Goal: Task Accomplishment & Management: Manage account settings

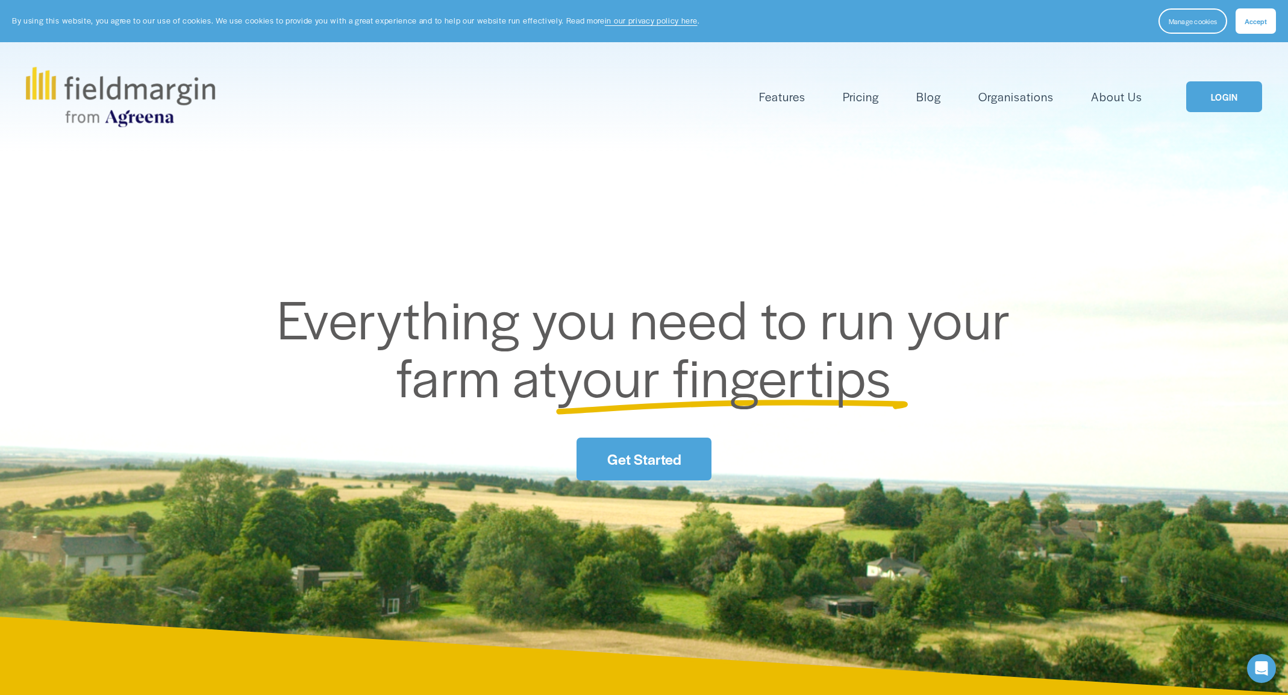
click at [1235, 98] on link "LOGIN" at bounding box center [1224, 96] width 76 height 31
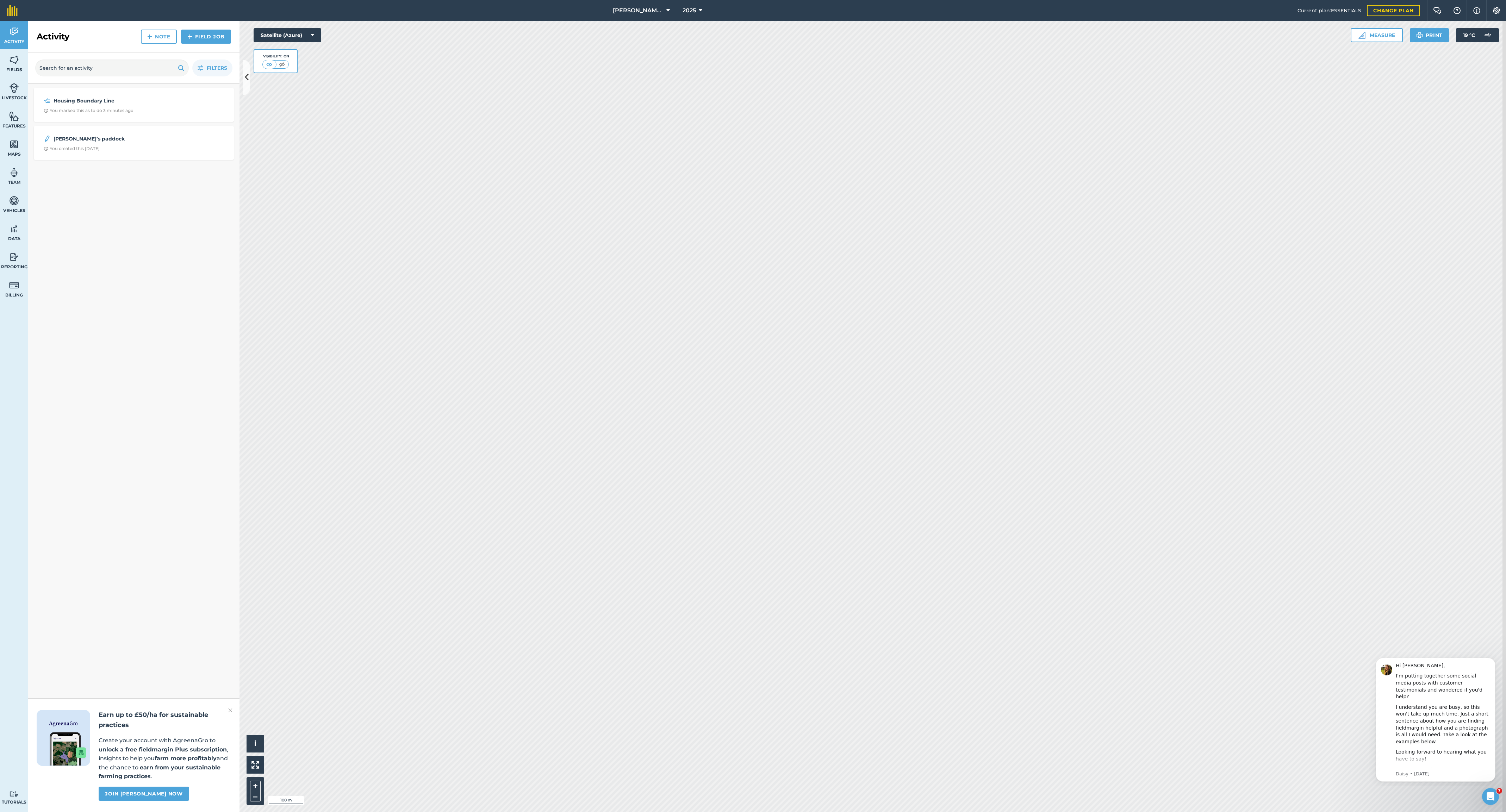
click at [18, 150] on img at bounding box center [14, 144] width 10 height 11
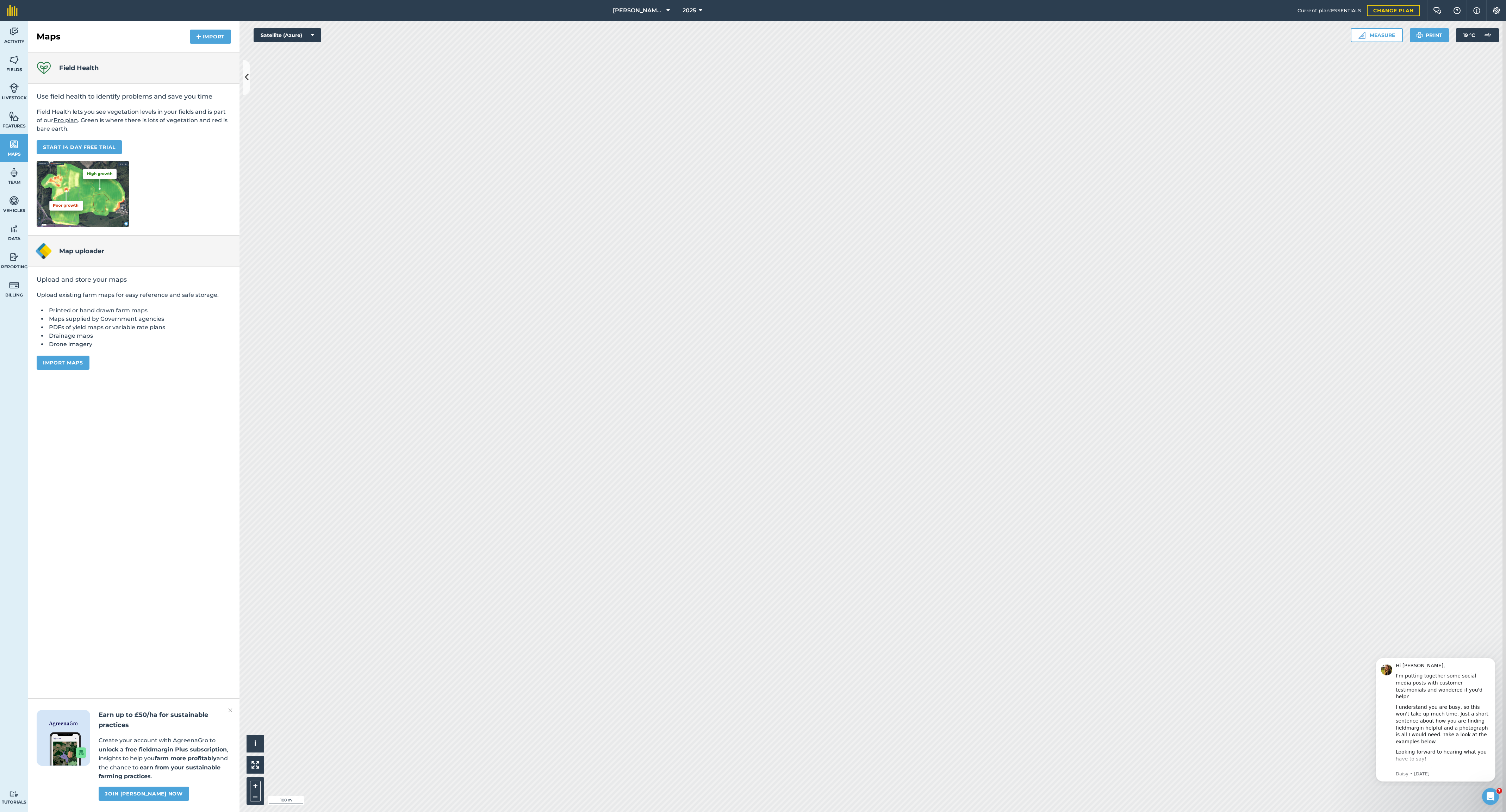
click at [19, 150] on img at bounding box center [14, 144] width 10 height 11
click at [78, 370] on button "Import maps" at bounding box center [63, 362] width 53 height 14
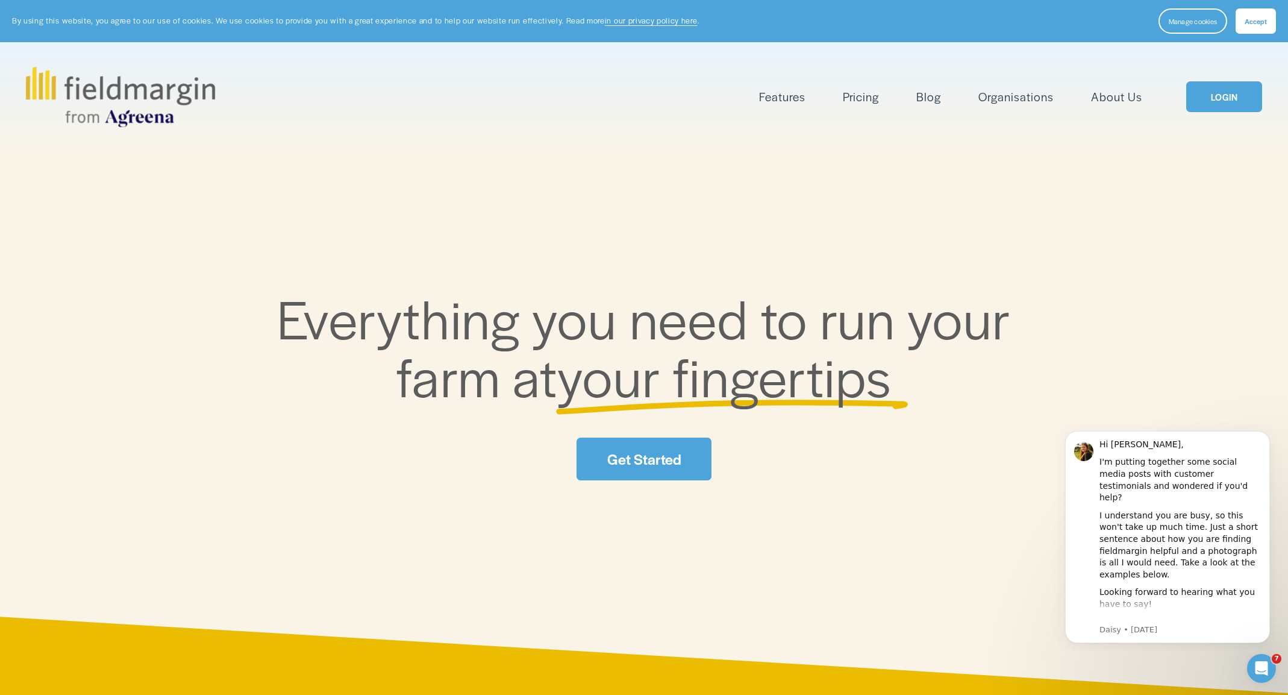
click at [1245, 98] on link "LOGIN" at bounding box center [1224, 96] width 76 height 31
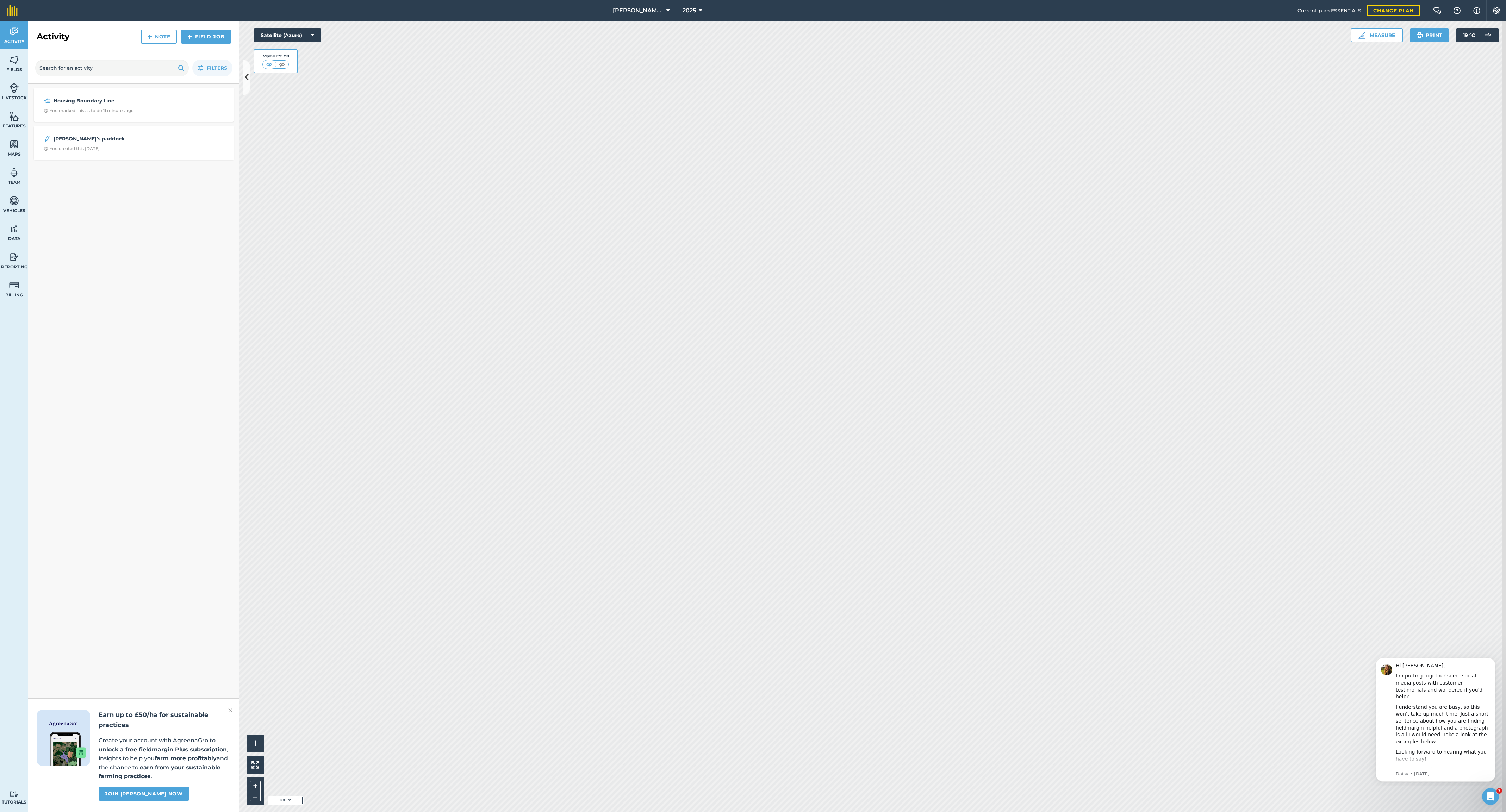
click at [699, 11] on icon at bounding box center [700, 11] width 4 height 8
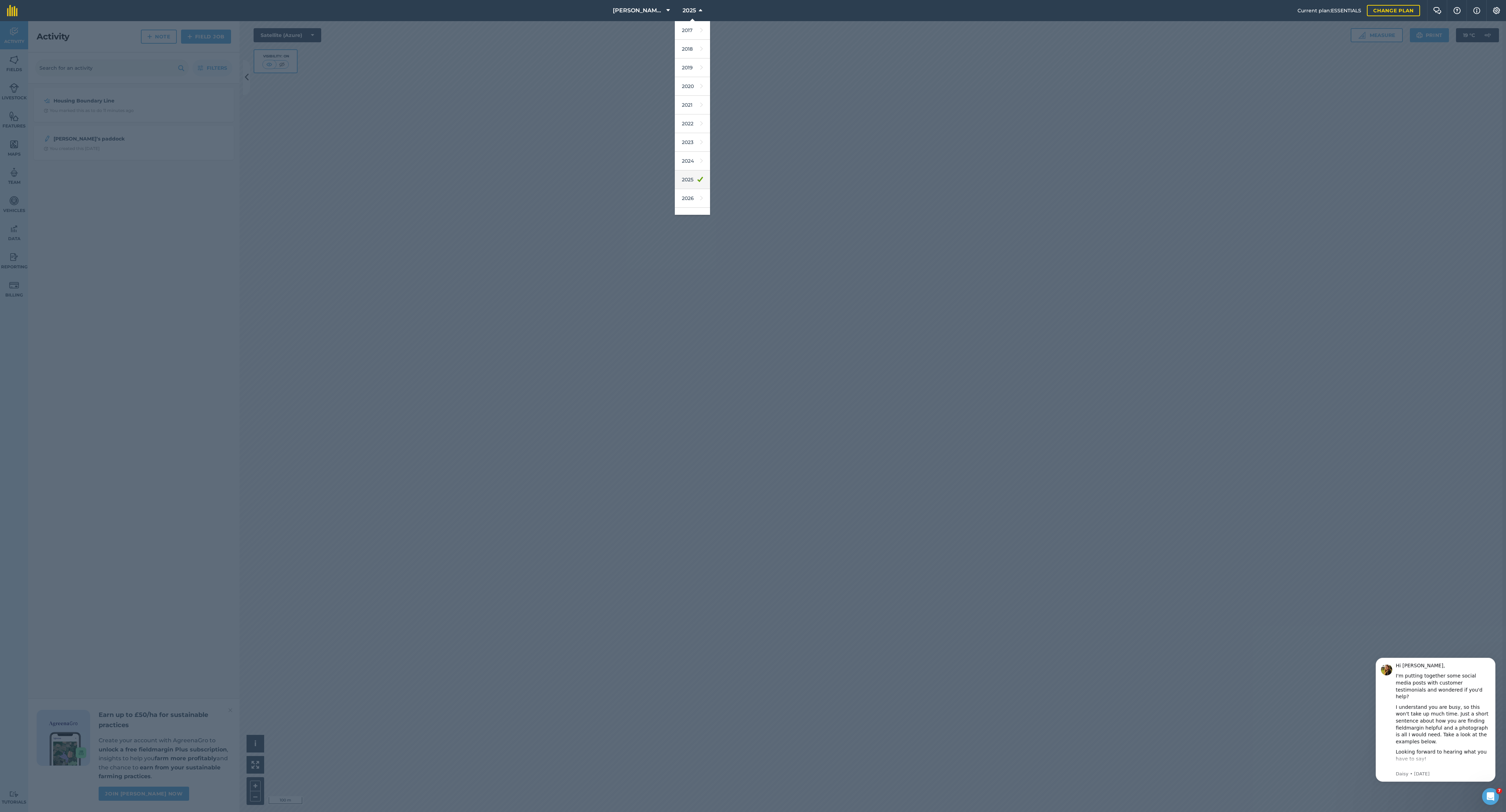
click at [697, 185] on icon at bounding box center [700, 179] width 6 height 10
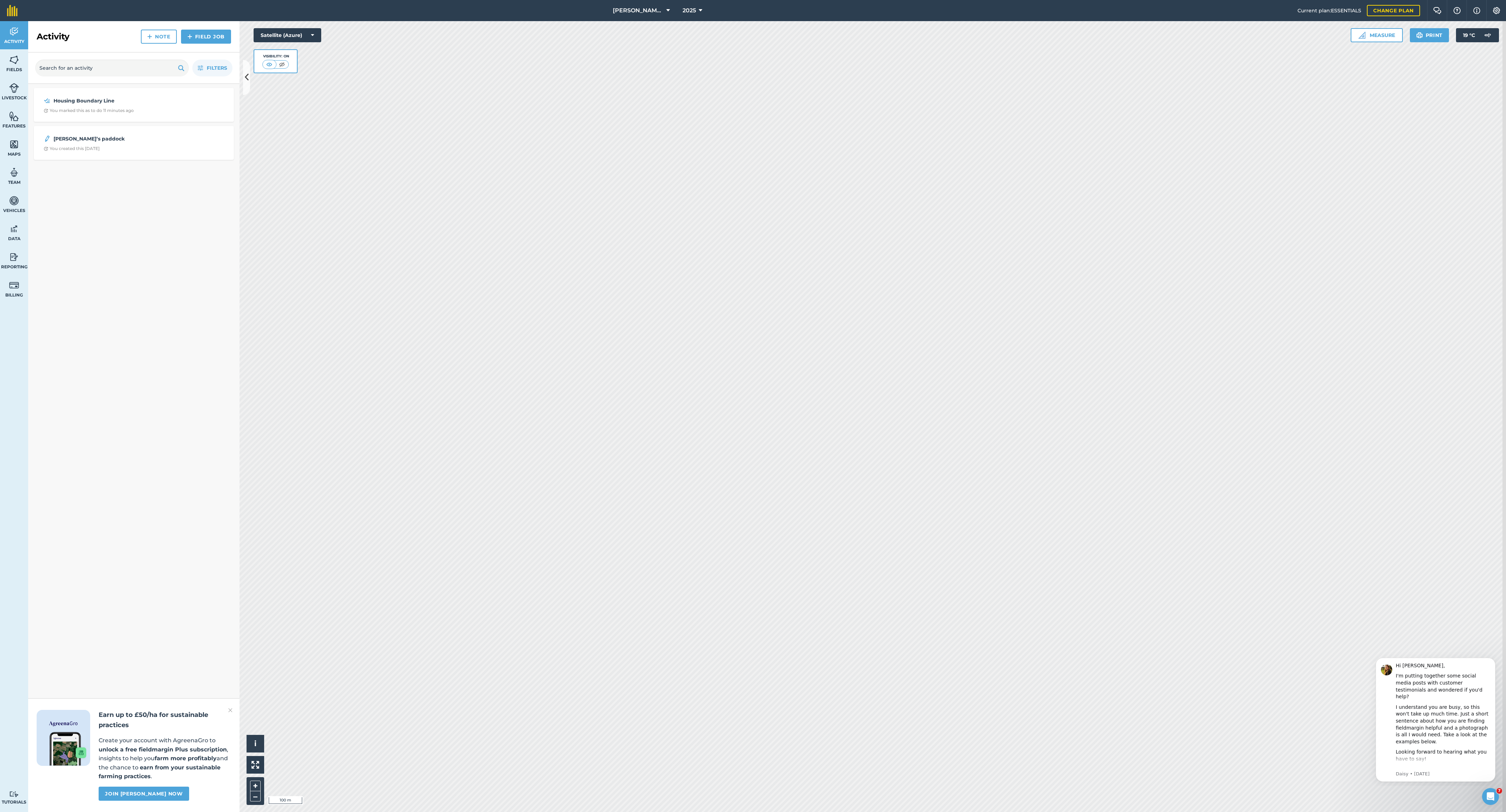
click at [666, 11] on icon at bounding box center [668, 11] width 4 height 8
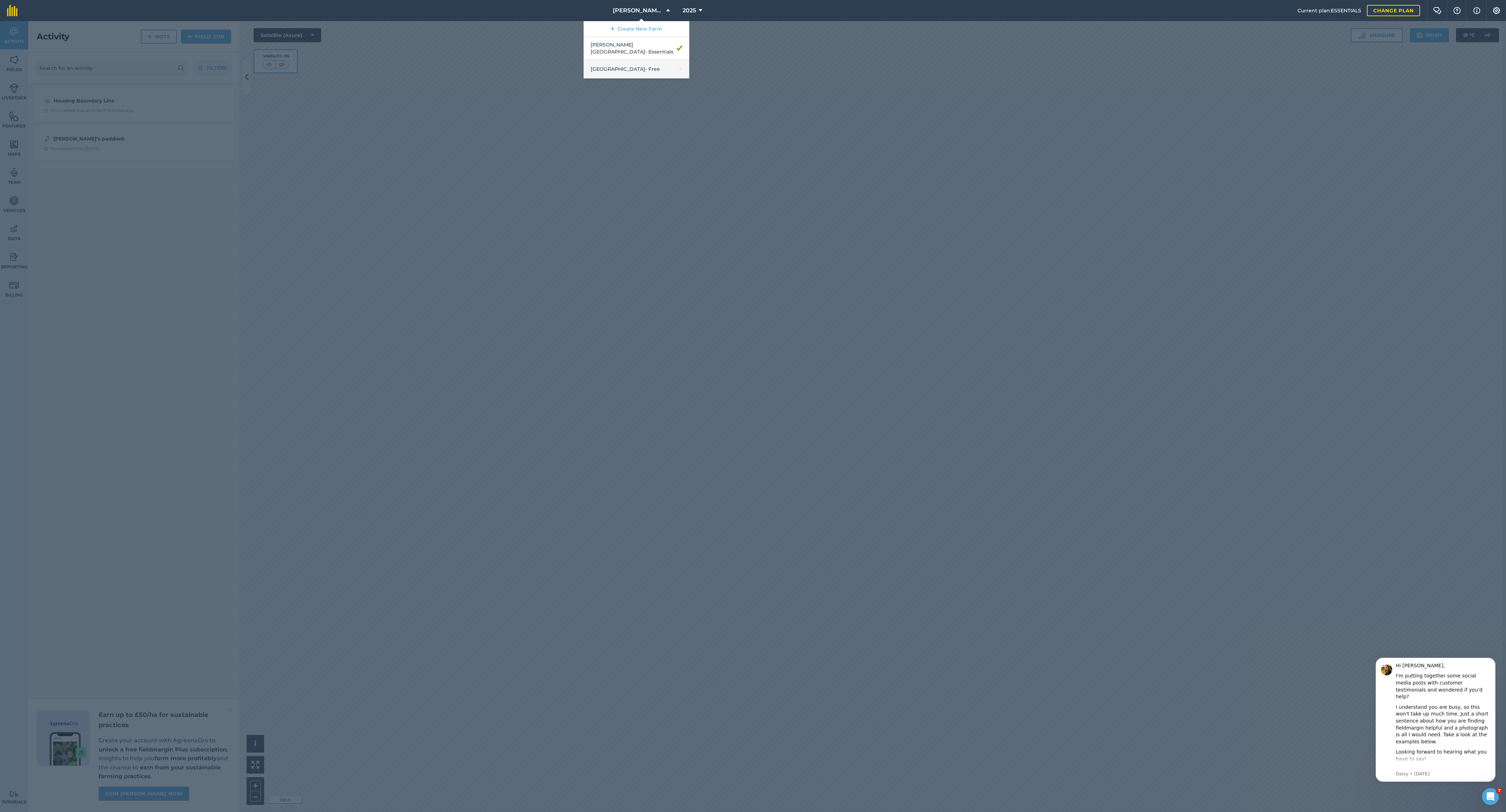
click at [623, 76] on link "Grange farm - Free" at bounding box center [636, 69] width 106 height 19
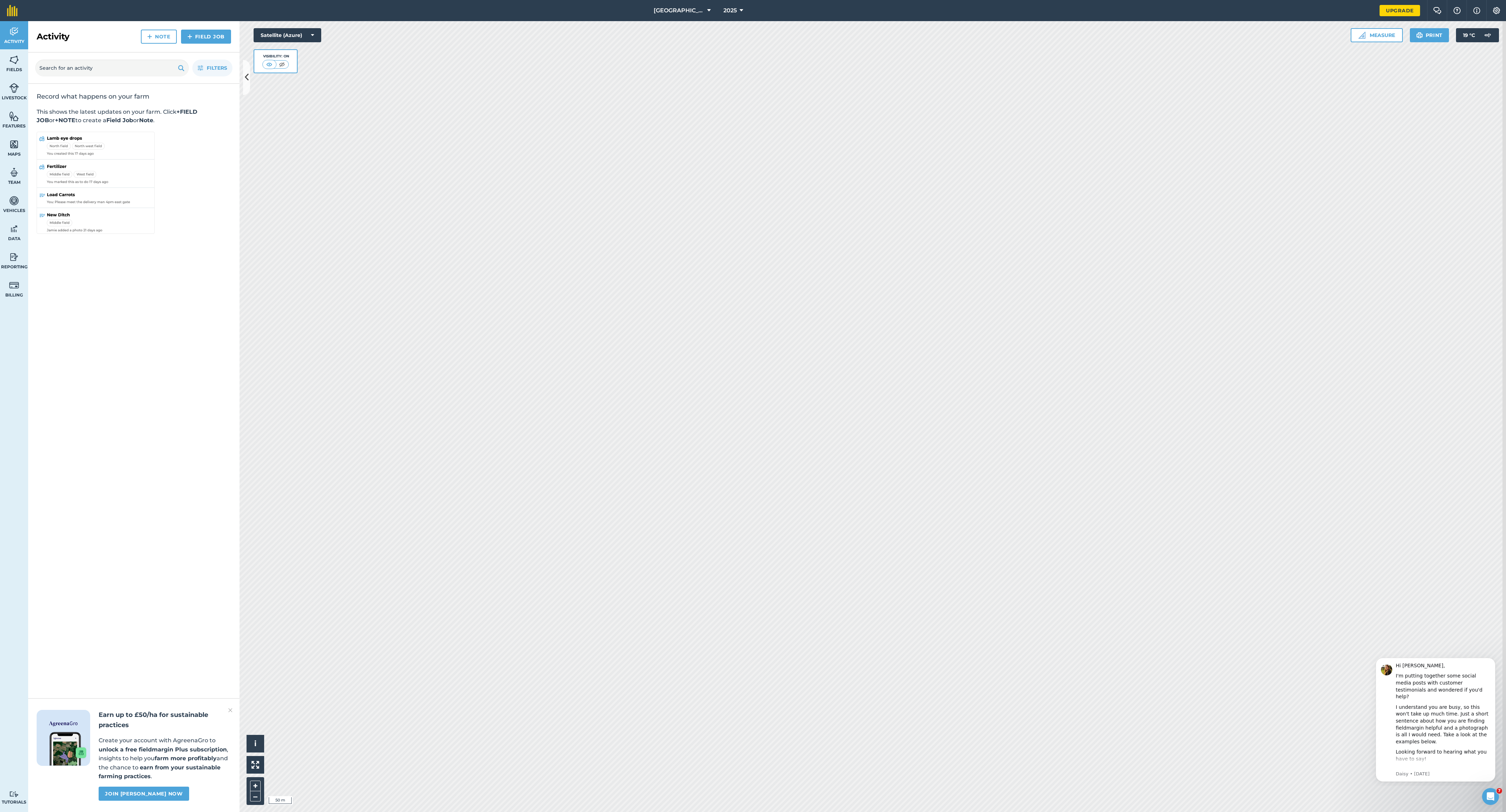
click at [18, 150] on img at bounding box center [14, 144] width 10 height 11
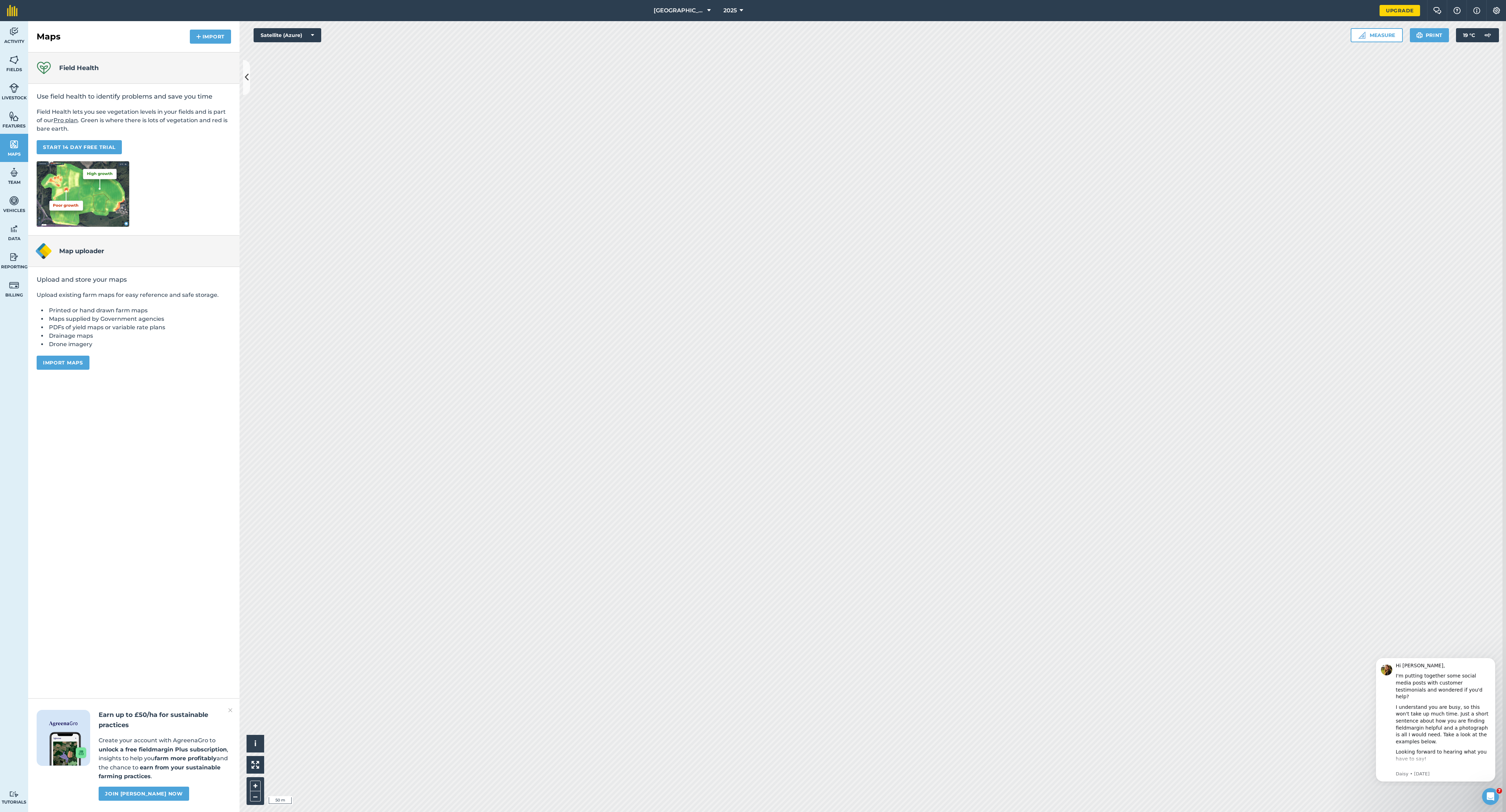
click at [80, 370] on button "Import maps" at bounding box center [63, 362] width 53 height 14
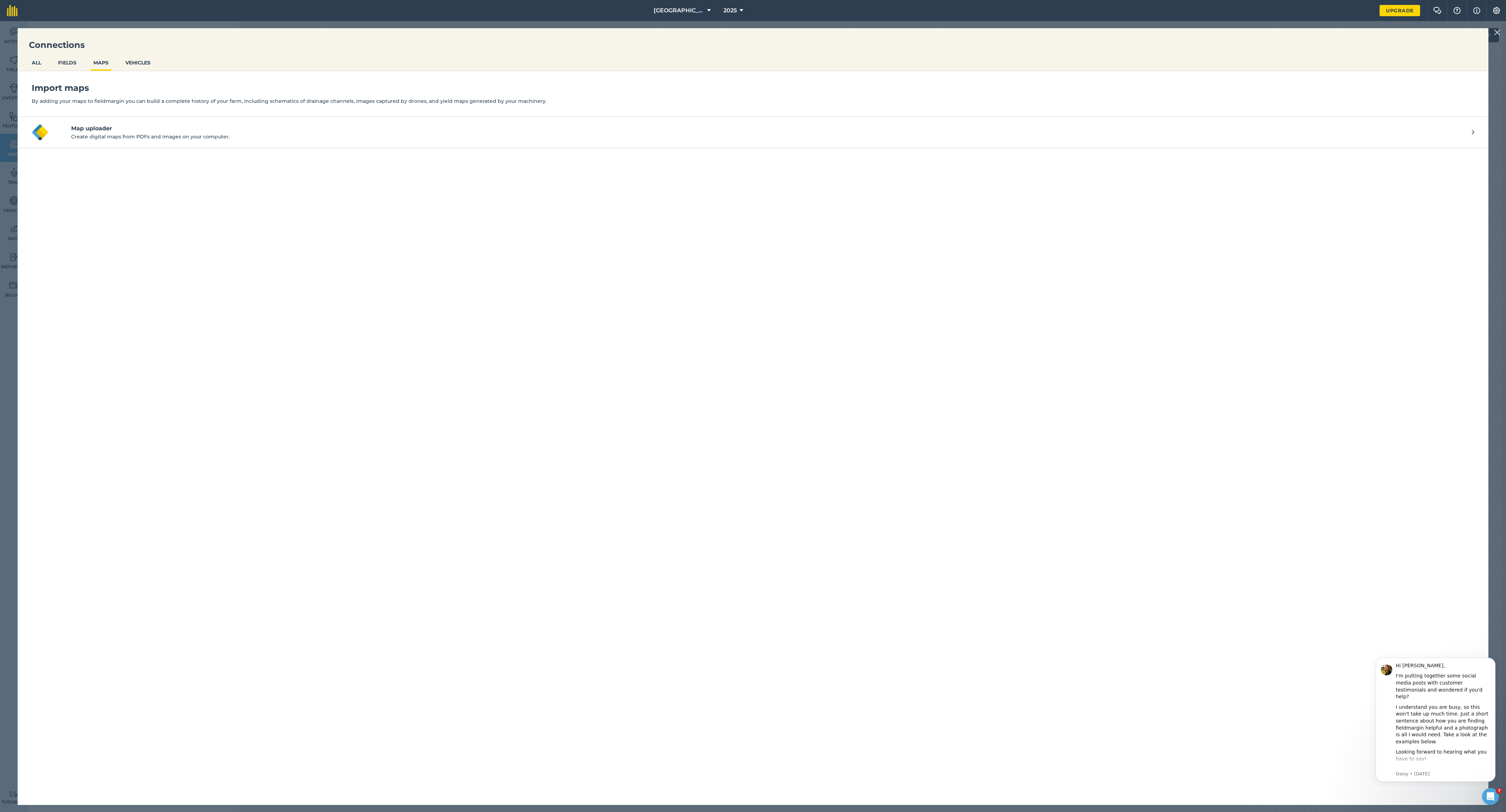
click at [98, 133] on h4 "Map uploader" at bounding box center [772, 129] width 1401 height 8
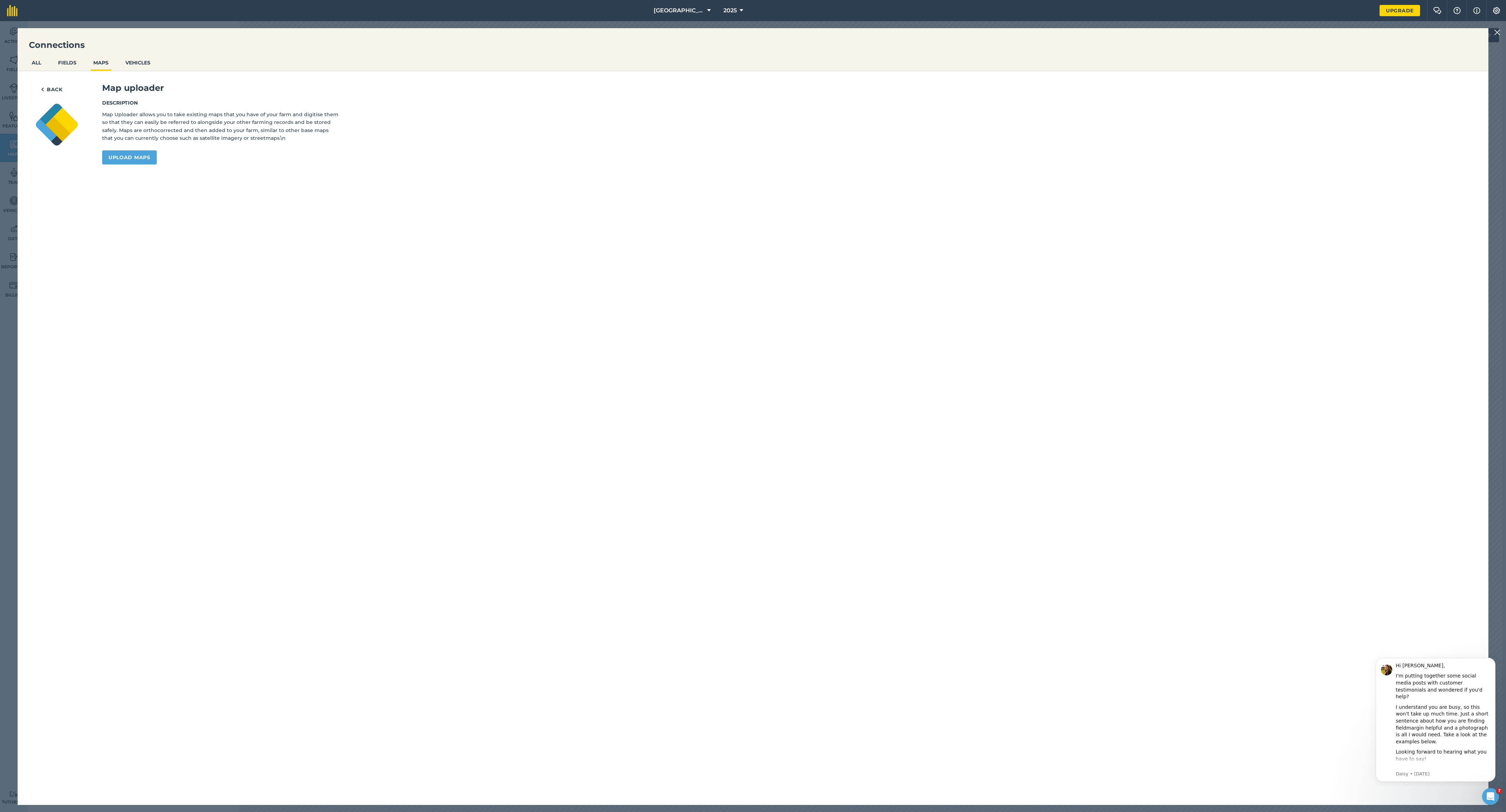
click at [143, 164] on link "Upload maps" at bounding box center [129, 157] width 54 height 14
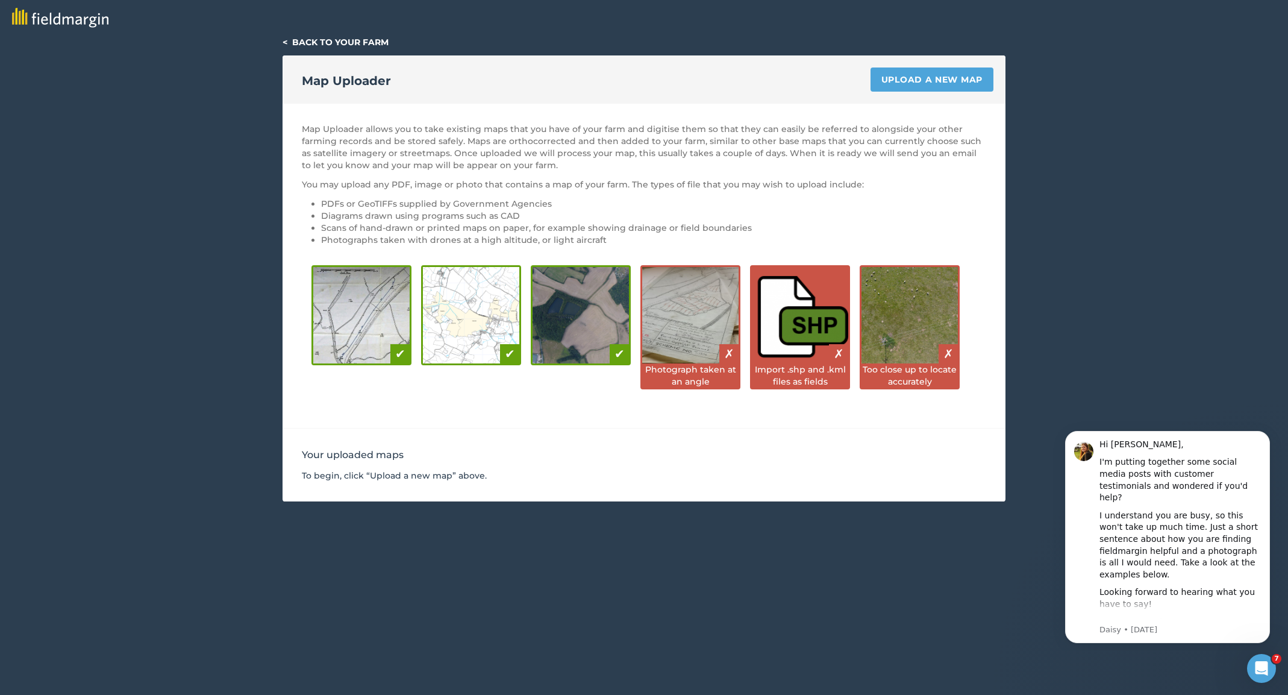
click at [916, 78] on link "Upload a new map" at bounding box center [932, 79] width 123 height 24
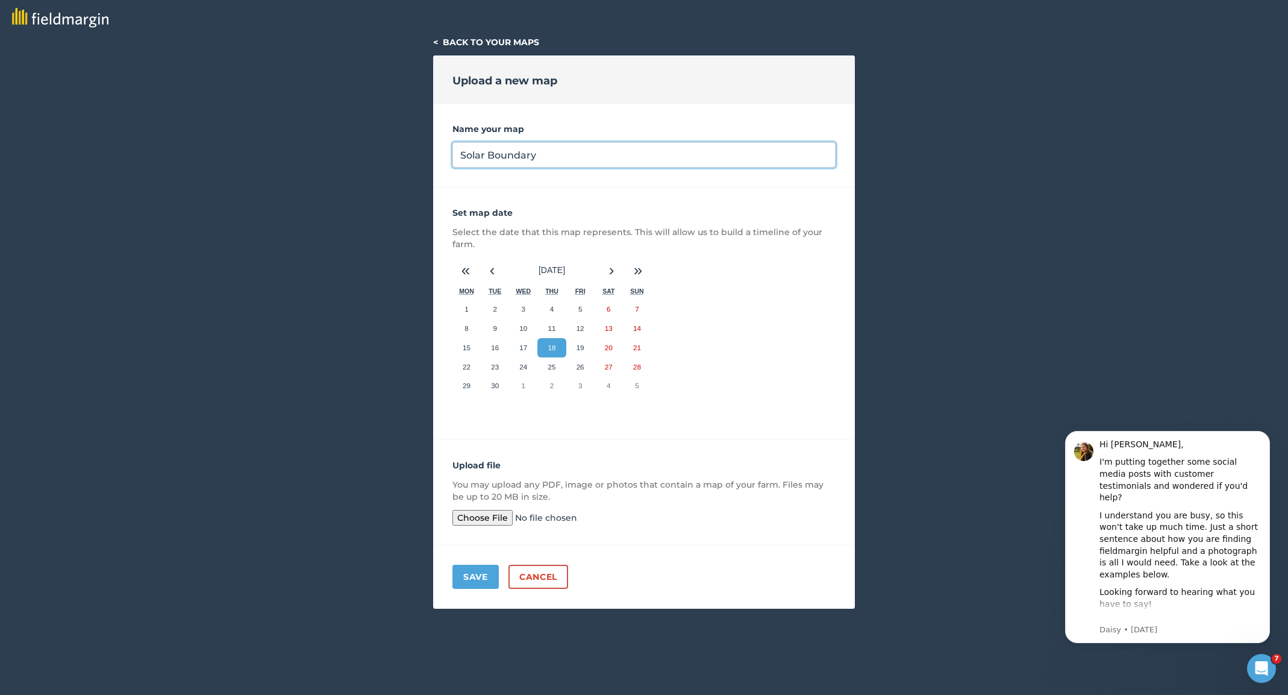
scroll to position [0, 1]
type input "Solar Boundary"
click at [484, 516] on input "file" at bounding box center [544, 518] width 184 height 16
type input "C:\fakepath\Solar Compound boundary.pdf"
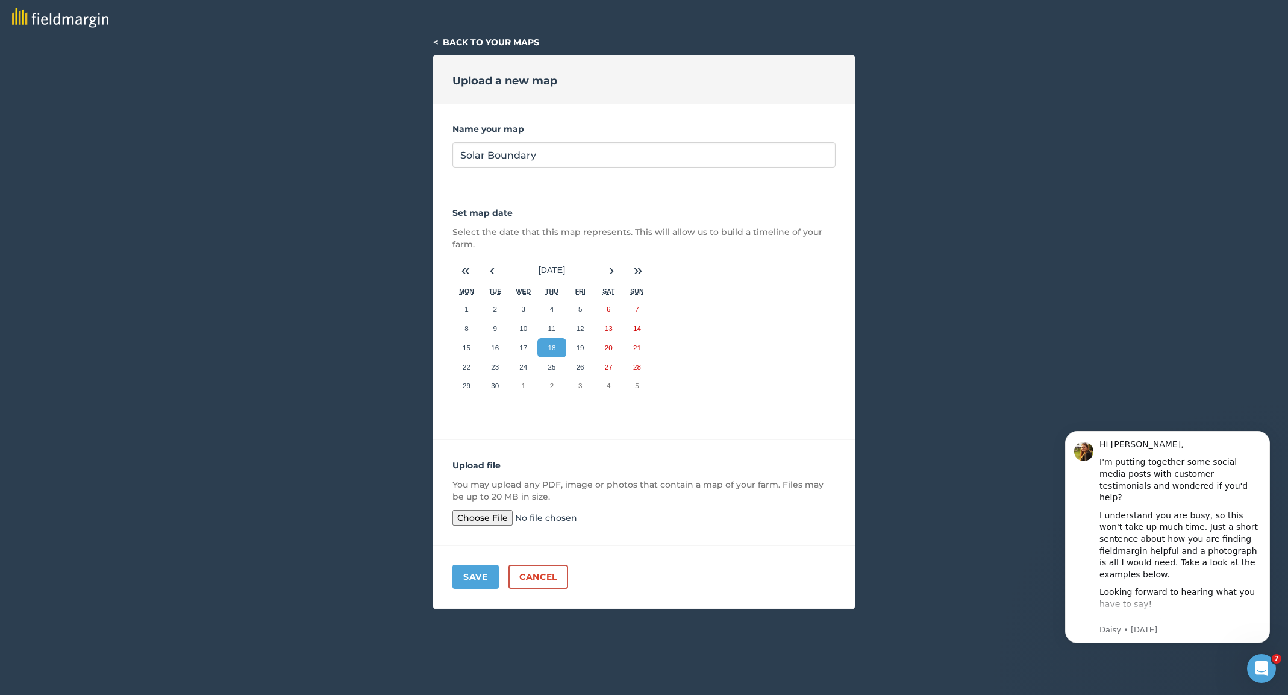
click at [475, 577] on button "Save" at bounding box center [475, 576] width 46 height 24
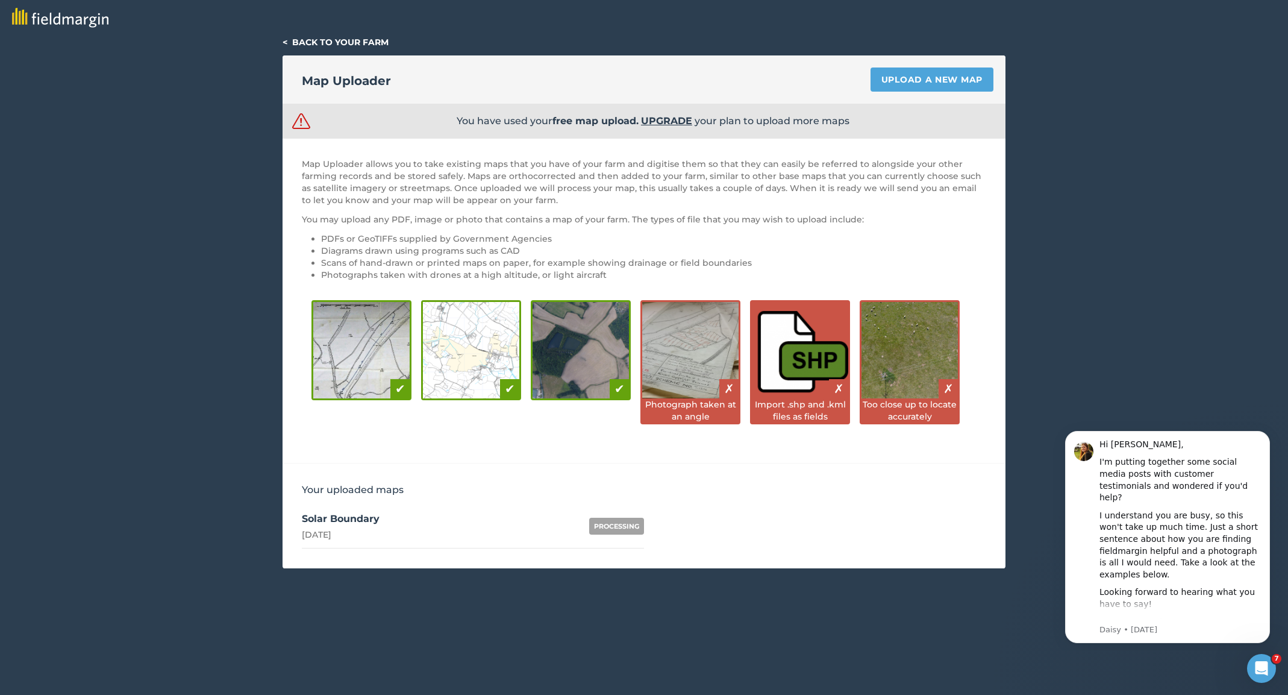
click at [293, 43] on link "< Back to your farm" at bounding box center [336, 42] width 106 height 11
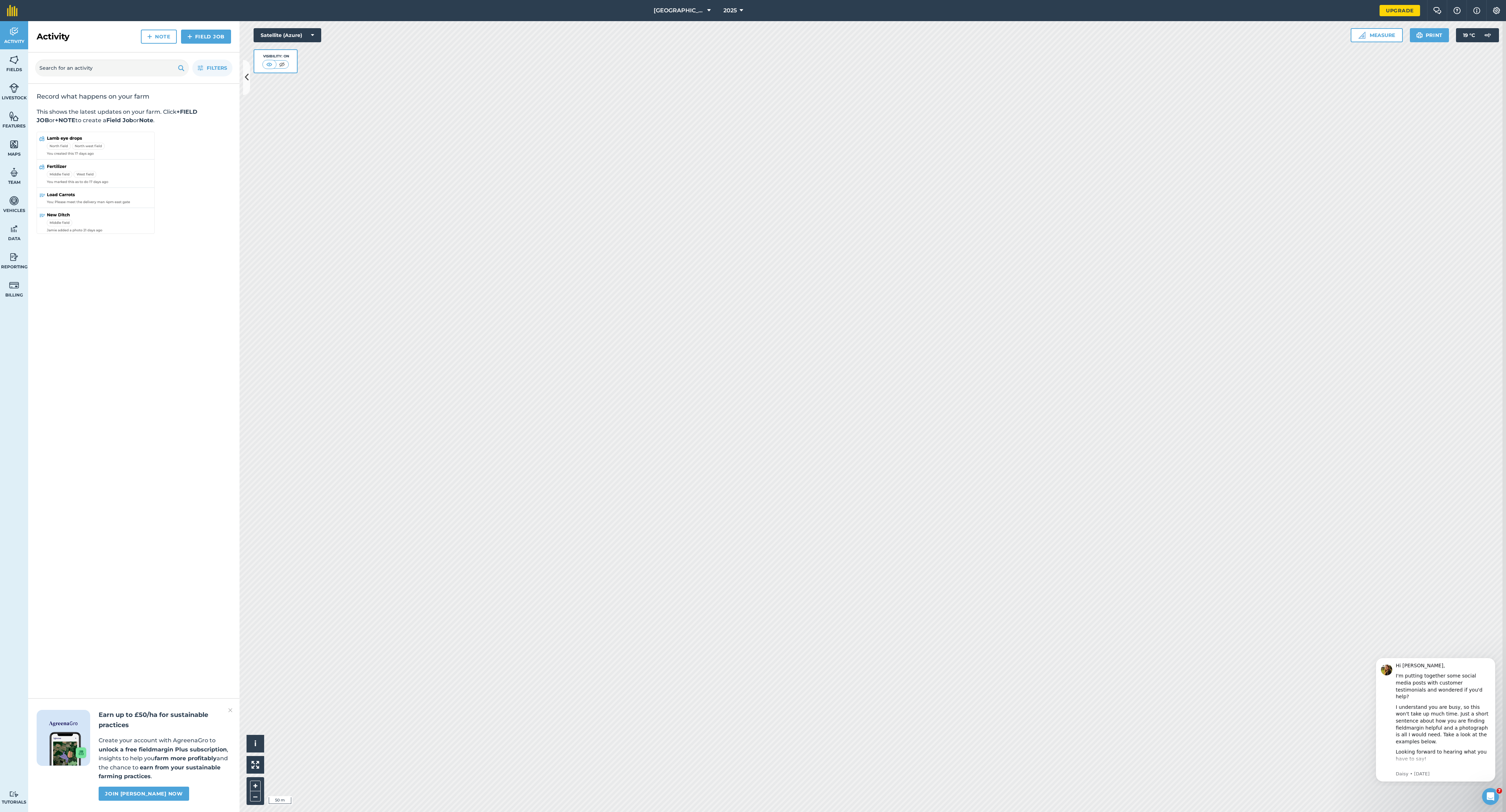
click at [707, 13] on icon at bounding box center [709, 11] width 4 height 8
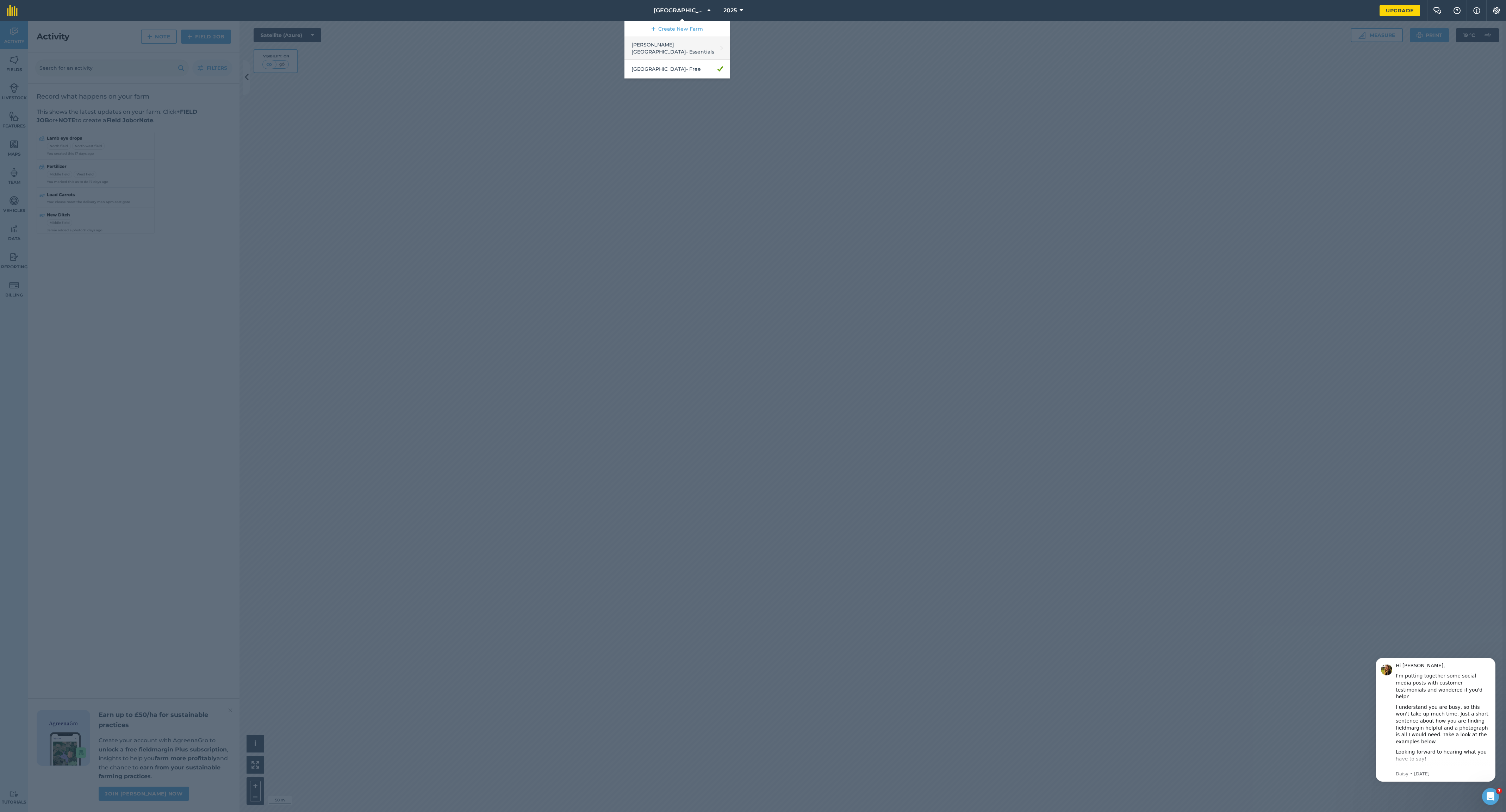
click at [674, 52] on link "Brickhouse Farm - Essentials" at bounding box center [677, 48] width 106 height 23
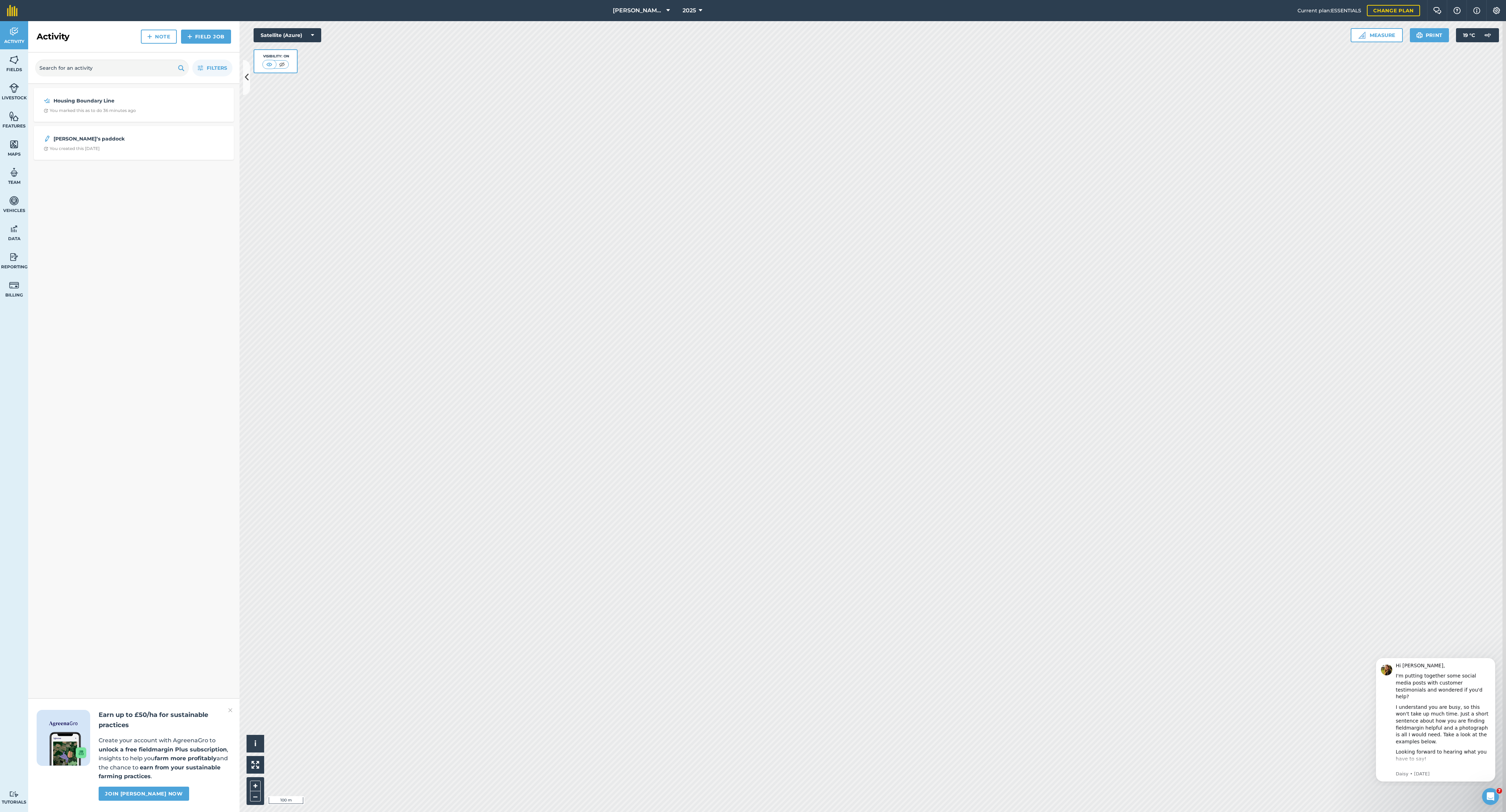
click at [16, 150] on img at bounding box center [14, 144] width 10 height 11
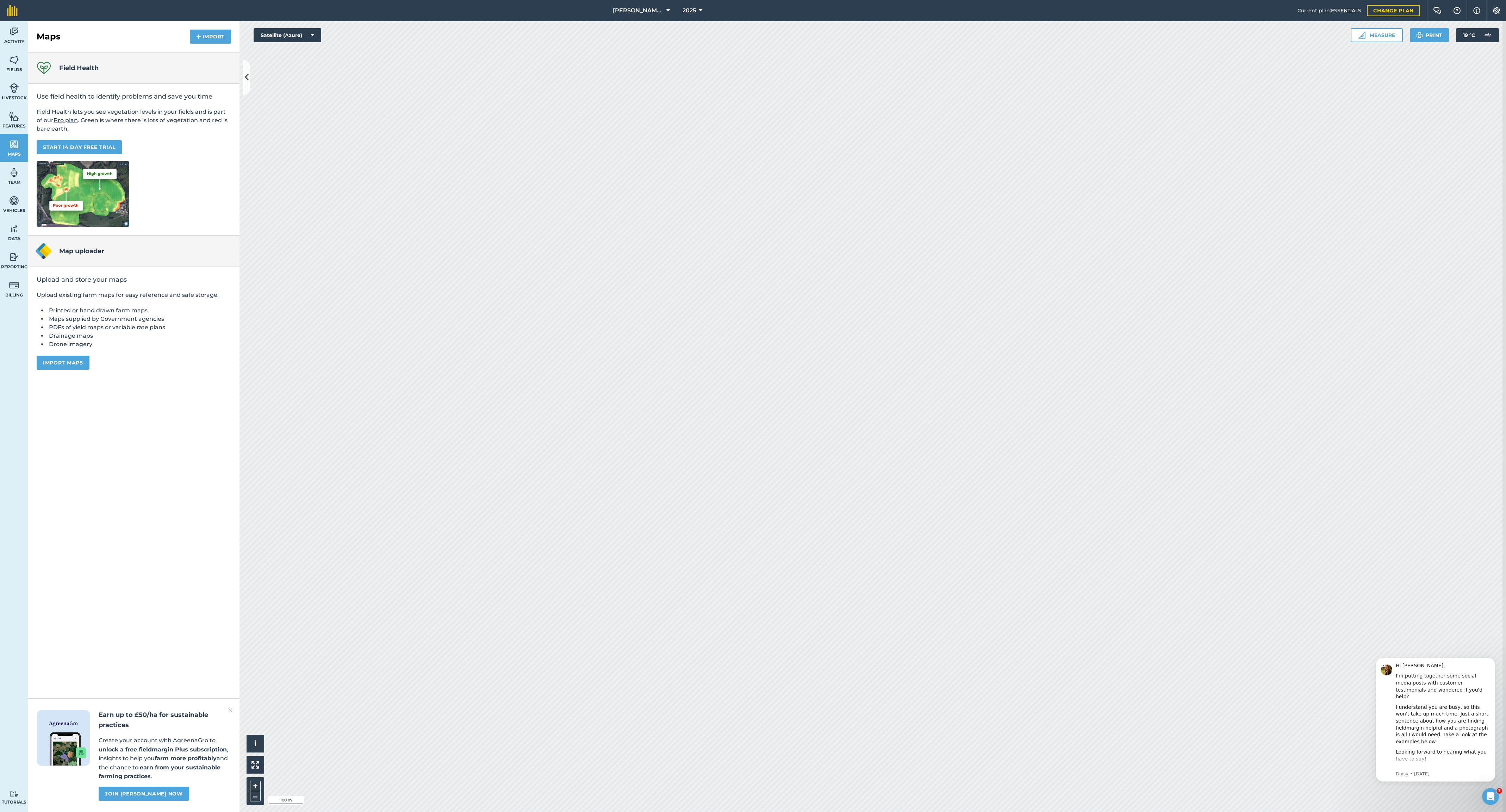
click at [79, 370] on button "Import maps" at bounding box center [63, 362] width 53 height 14
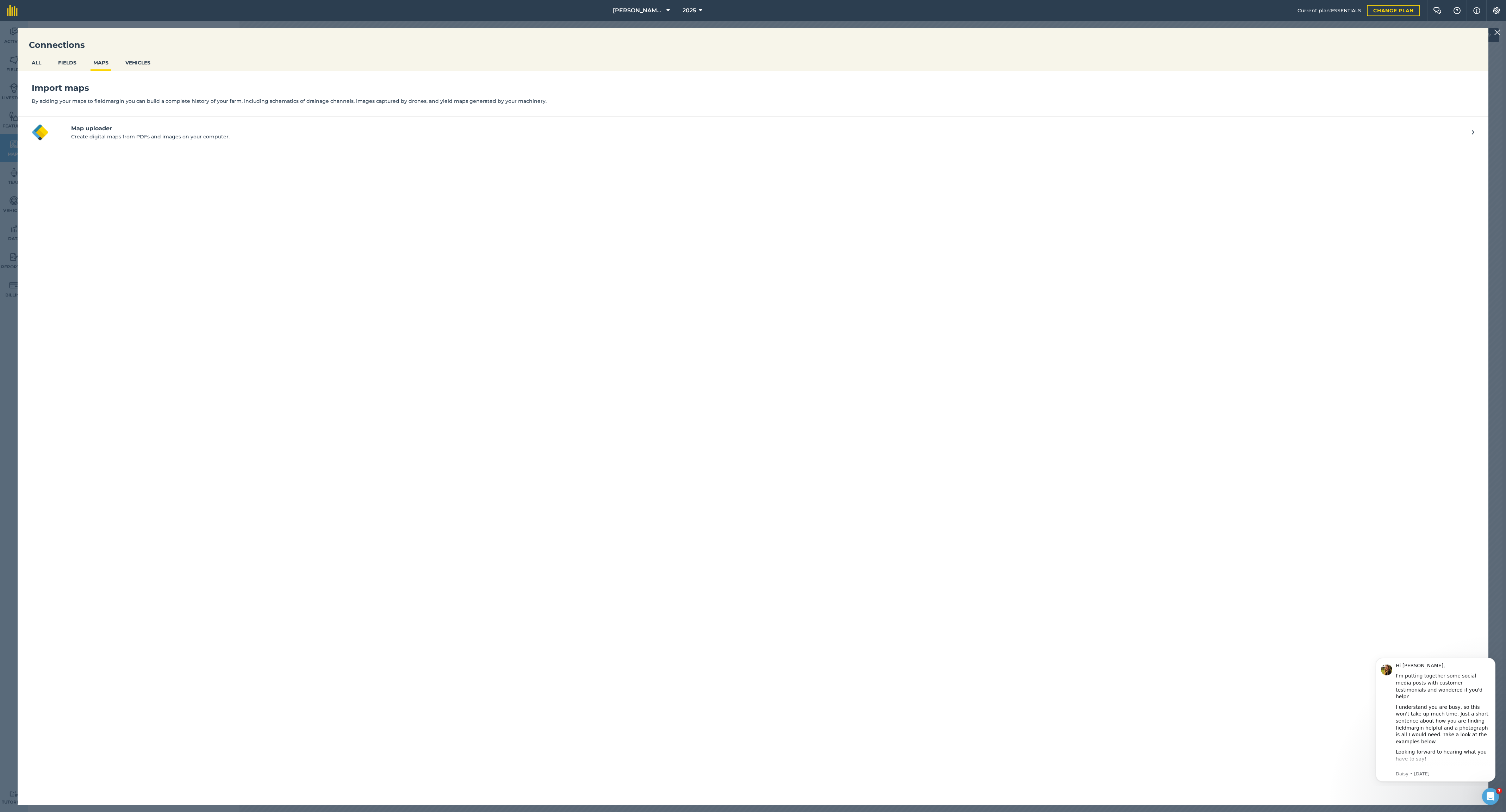
click at [94, 140] on p "Create digital maps from PDFs and images on your computer." at bounding box center [772, 136] width 1401 height 8
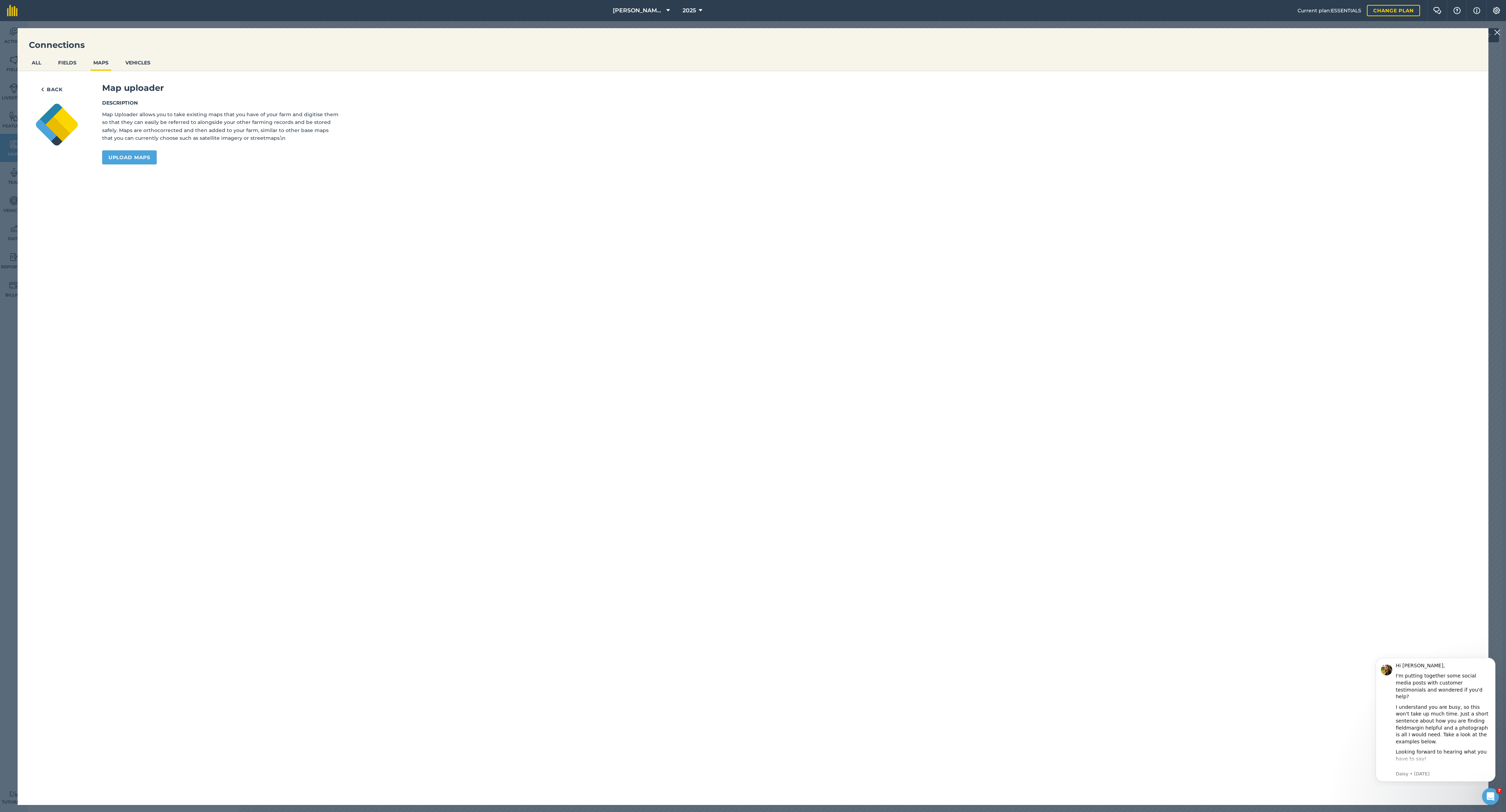
click at [141, 164] on link "Upload maps" at bounding box center [129, 157] width 54 height 14
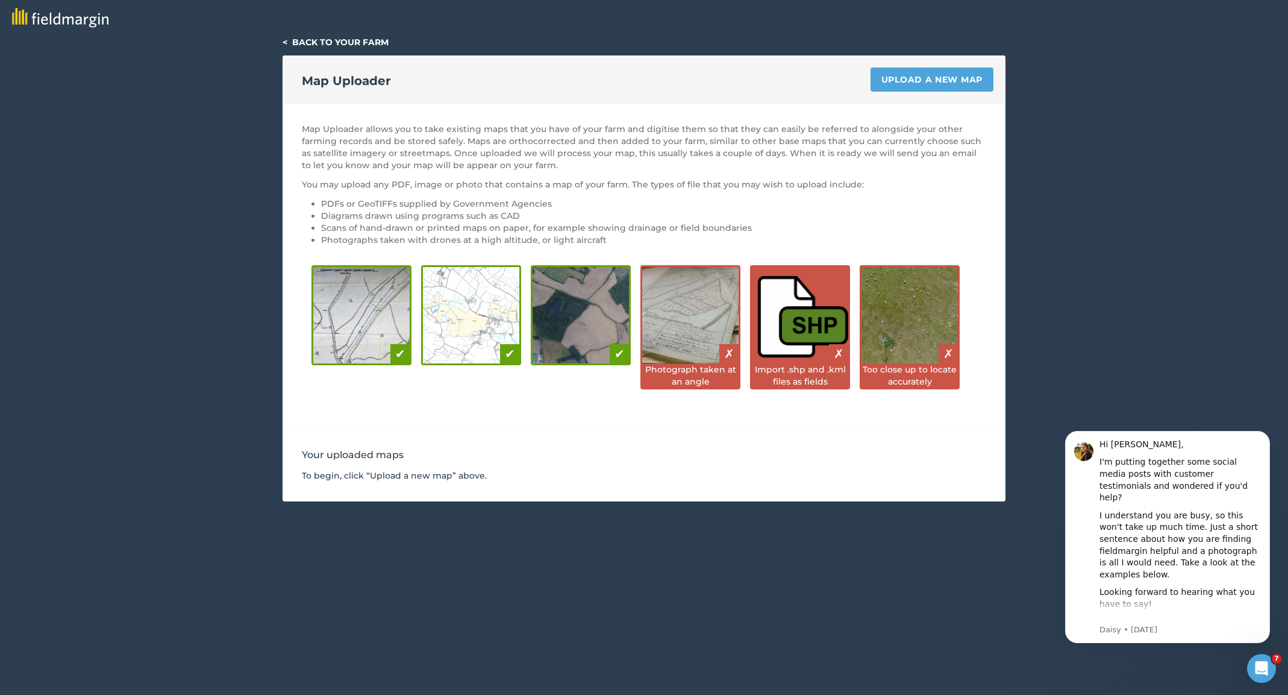
click at [921, 73] on link "Upload a new map" at bounding box center [932, 79] width 123 height 24
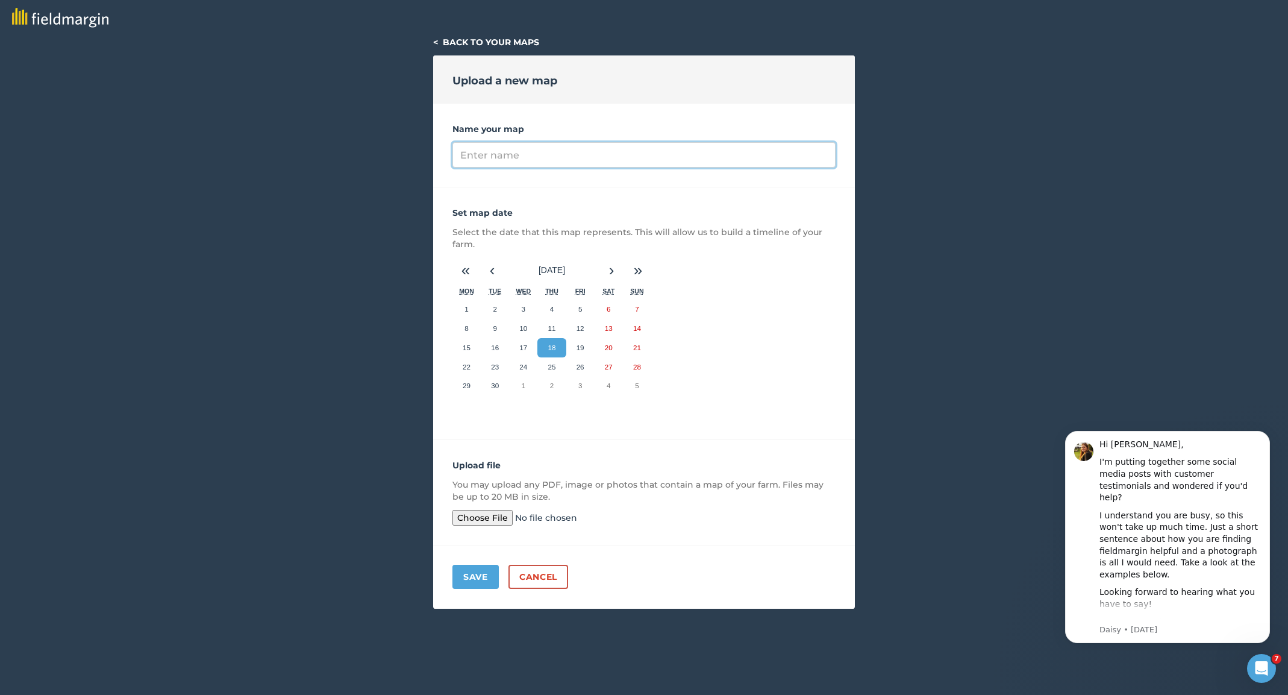
click at [481, 161] on input "Name your map" at bounding box center [643, 154] width 383 height 25
type input "Great Field Housing"
click at [480, 519] on input "file" at bounding box center [544, 518] width 184 height 16
type input "C:\fakepath\Flitch Green Homes Land registry plan.pdf"
click at [475, 574] on button "Save" at bounding box center [475, 576] width 46 height 24
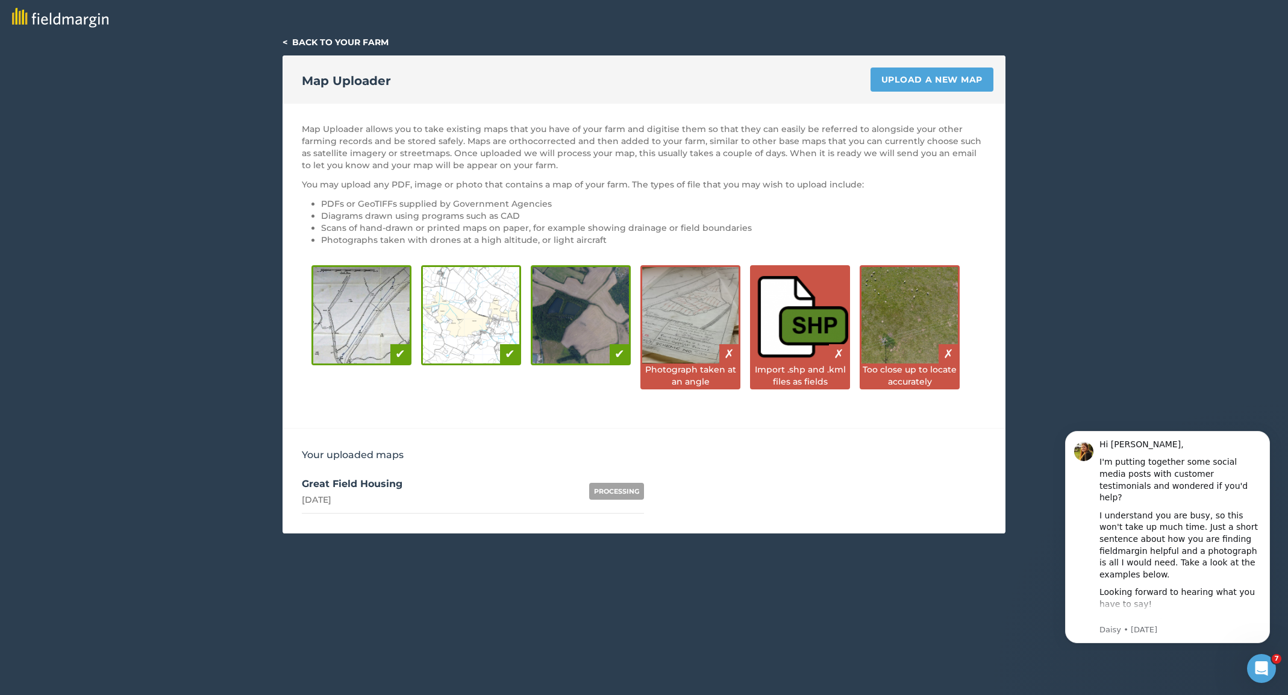
scroll to position [1, 1]
click at [319, 40] on link "< Back to your farm" at bounding box center [336, 42] width 106 height 11
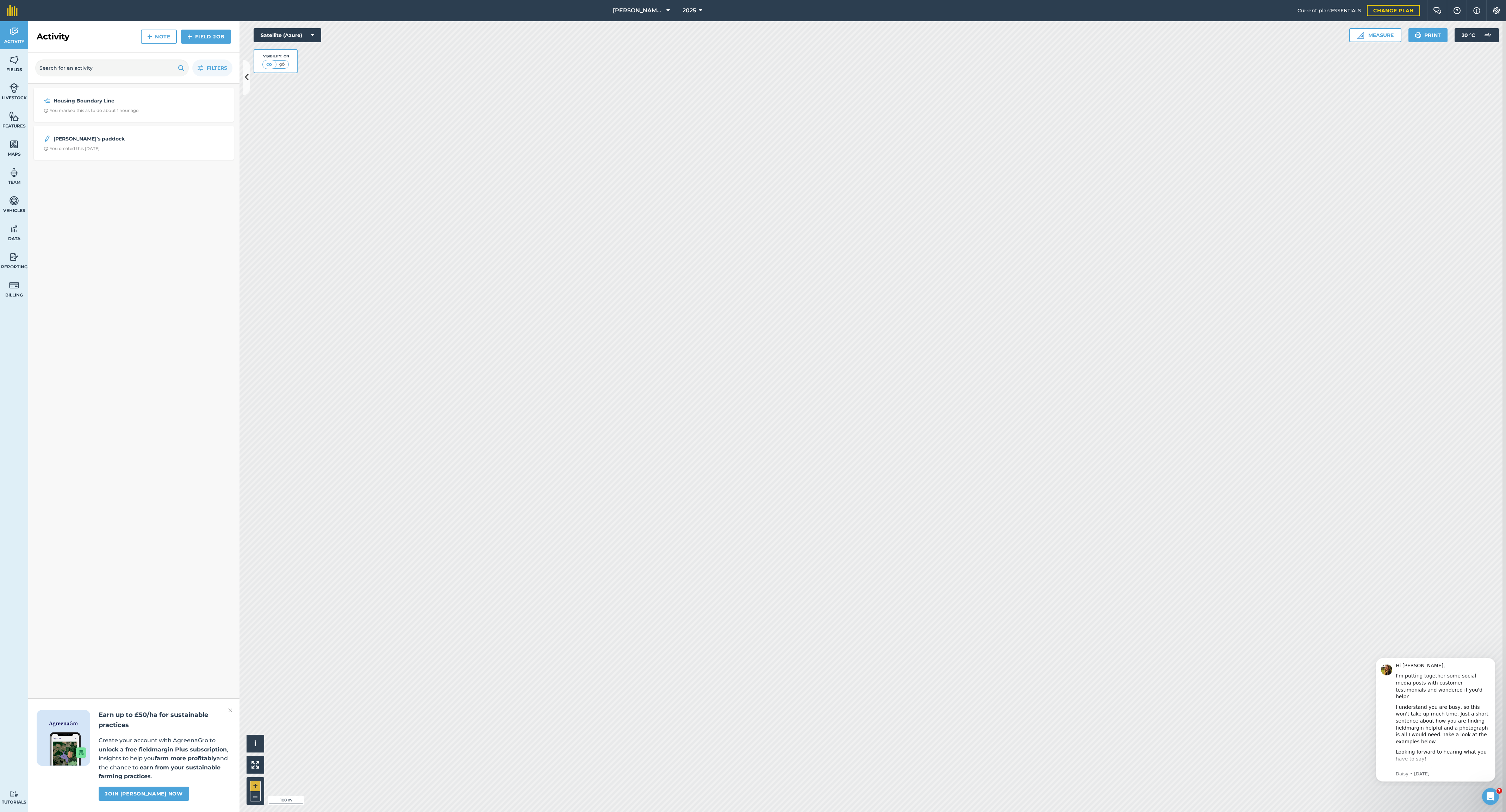
click at [261, 791] on button "+" at bounding box center [255, 786] width 11 height 11
click at [378, 812] on html "[PERSON_NAME] Farm 2025 Current plan : ESSENTIALS Change plan Farm Chat Help In…" at bounding box center [753, 406] width 1506 height 812
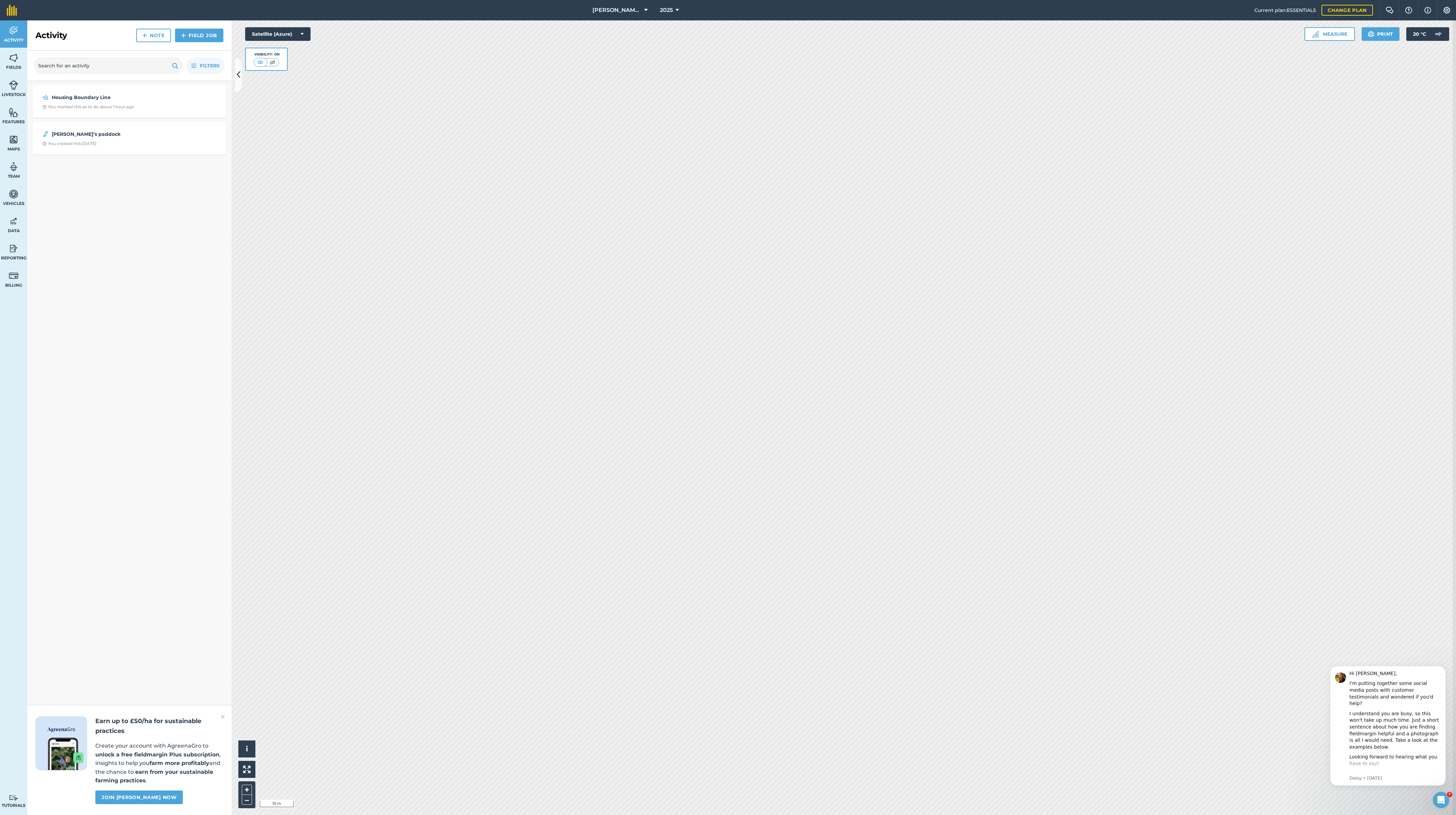
click at [400, 785] on html "[PERSON_NAME] Farm 2025 Current plan : ESSENTIALS Change plan Farm Chat Help In…" at bounding box center [728, 408] width 1456 height 815
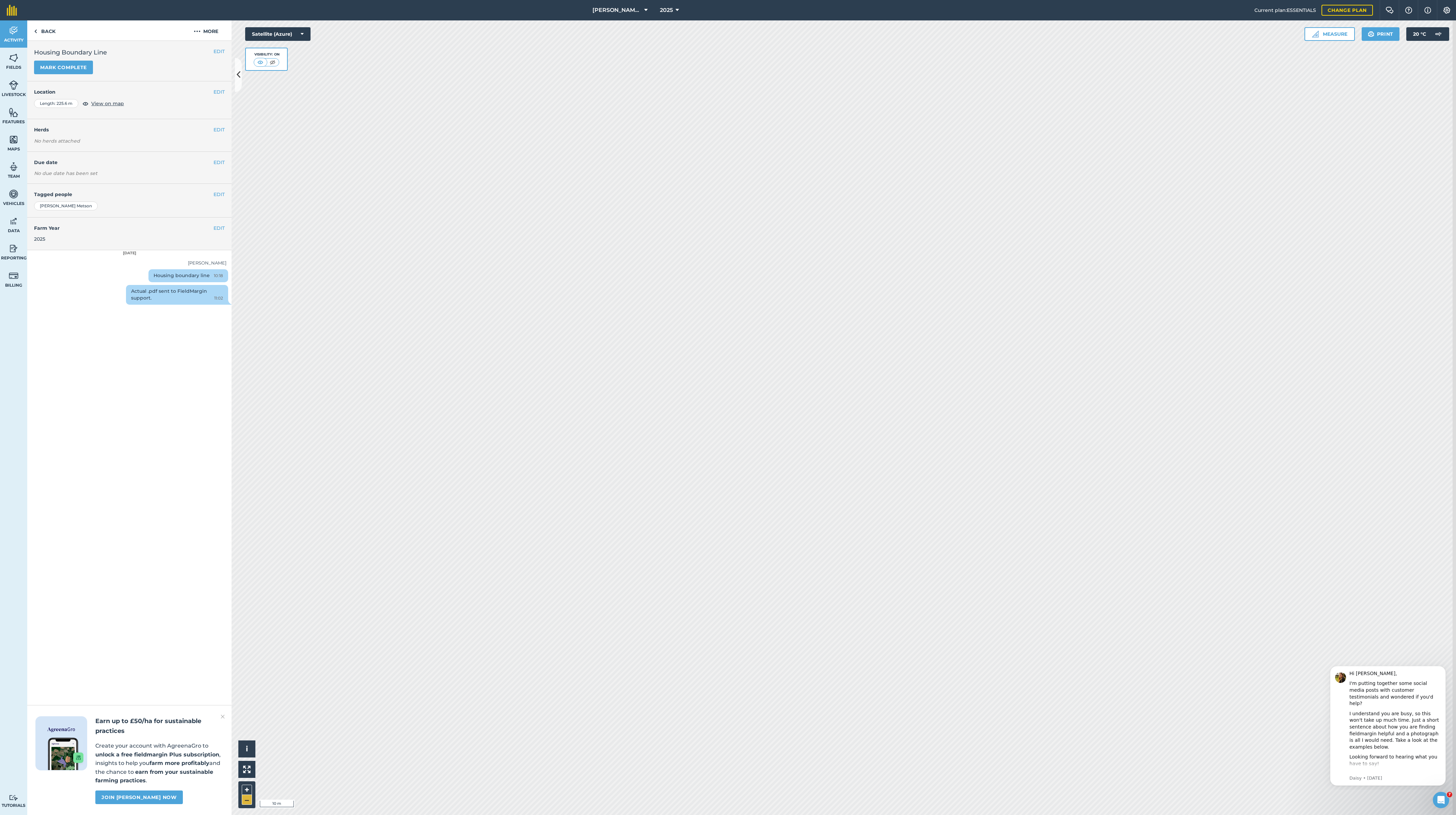
click at [248, 785] on button "–" at bounding box center [247, 800] width 10 height 10
